Goal: Transaction & Acquisition: Purchase product/service

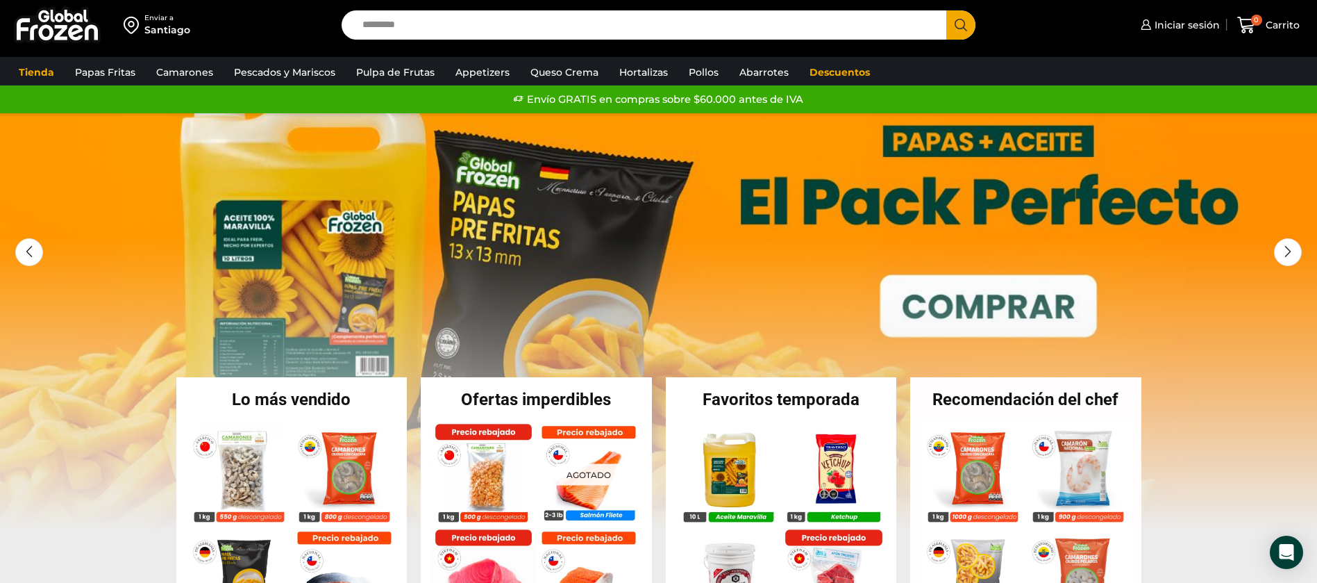
click at [426, 22] on input "Search input" at bounding box center [648, 24] width 585 height 29
type input "******"
click at [946, 10] on button "Search" at bounding box center [960, 24] width 29 height 29
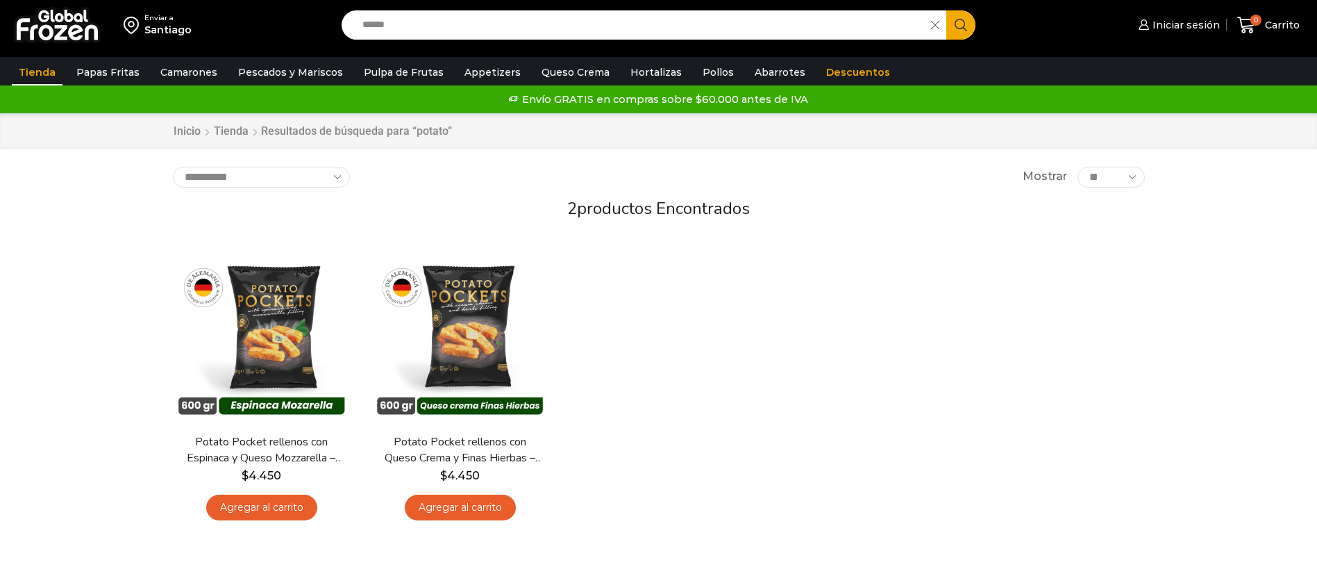
click at [249, 326] on img at bounding box center [262, 335] width 178 height 178
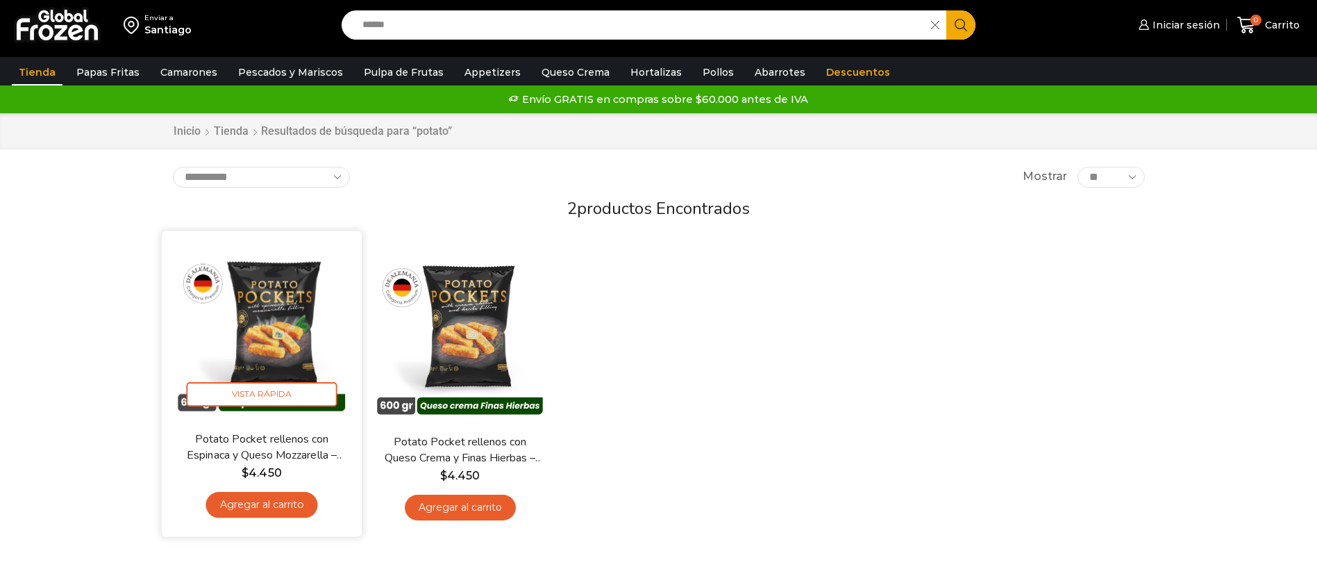
click at [260, 306] on img at bounding box center [261, 331] width 179 height 179
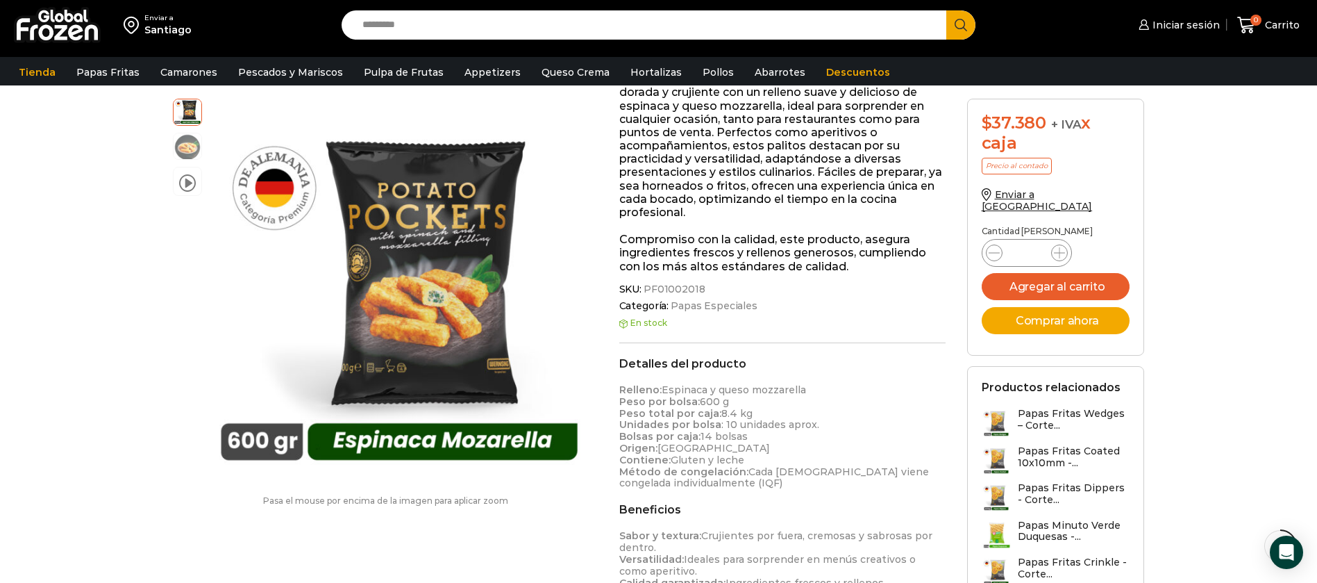
scroll to position [417, 0]
